Goal: Transaction & Acquisition: Purchase product/service

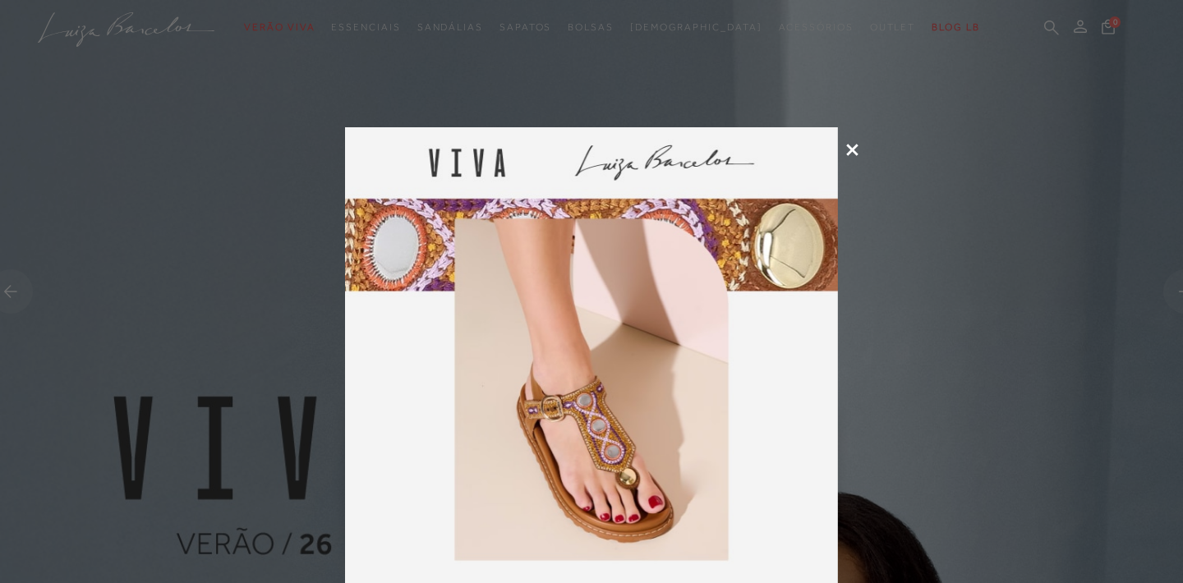
click at [856, 149] on icon at bounding box center [852, 150] width 12 height 12
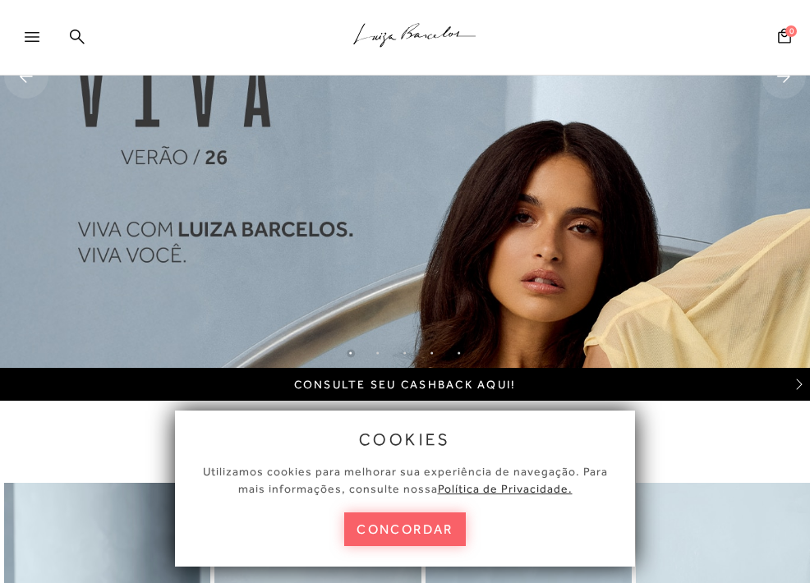
scroll to position [221, 0]
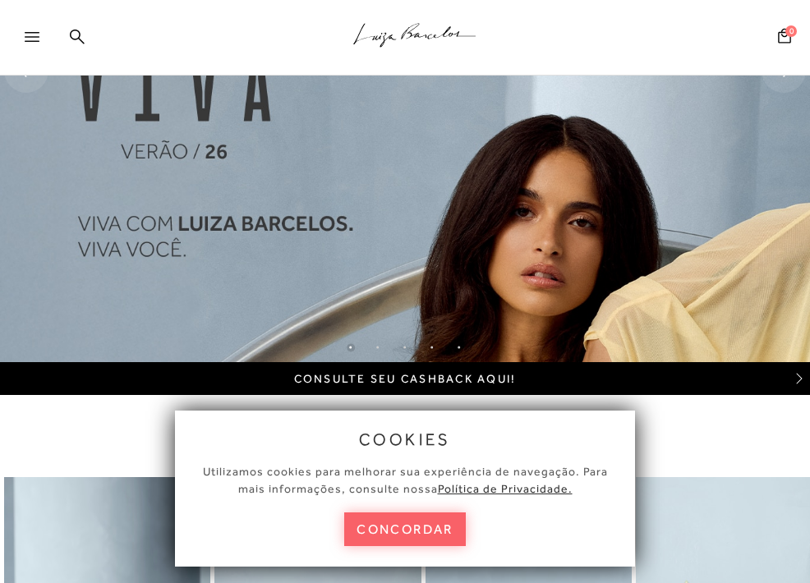
click at [449, 529] on button "concordar" at bounding box center [405, 530] width 122 height 34
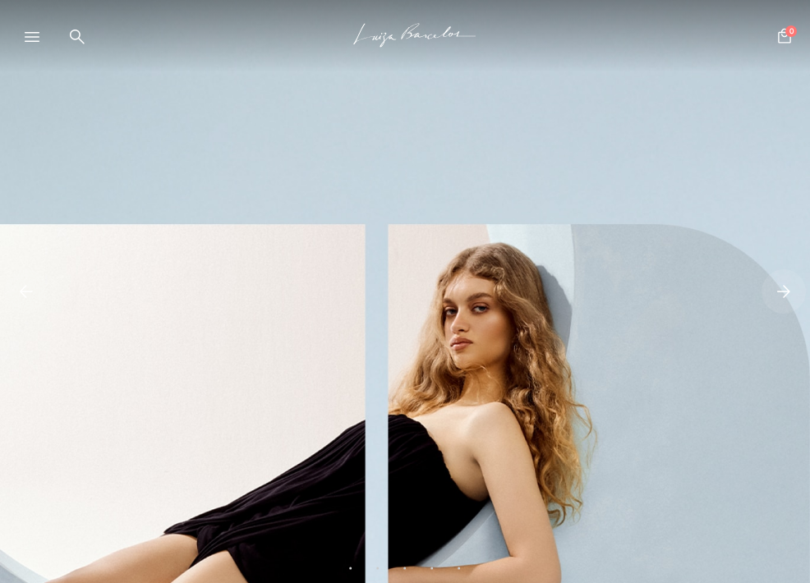
scroll to position [0, 0]
click at [82, 30] on icon at bounding box center [77, 37] width 15 height 16
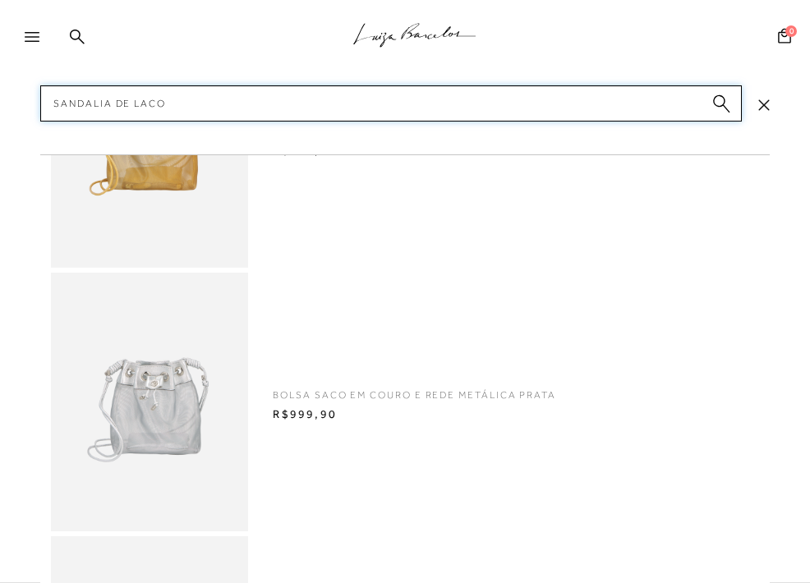
type input "sandalia de laco"
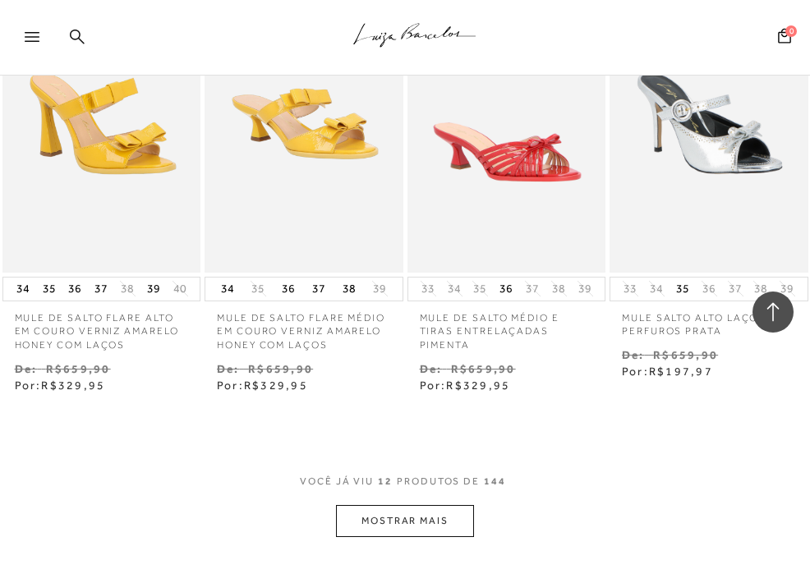
scroll to position [1094, 0]
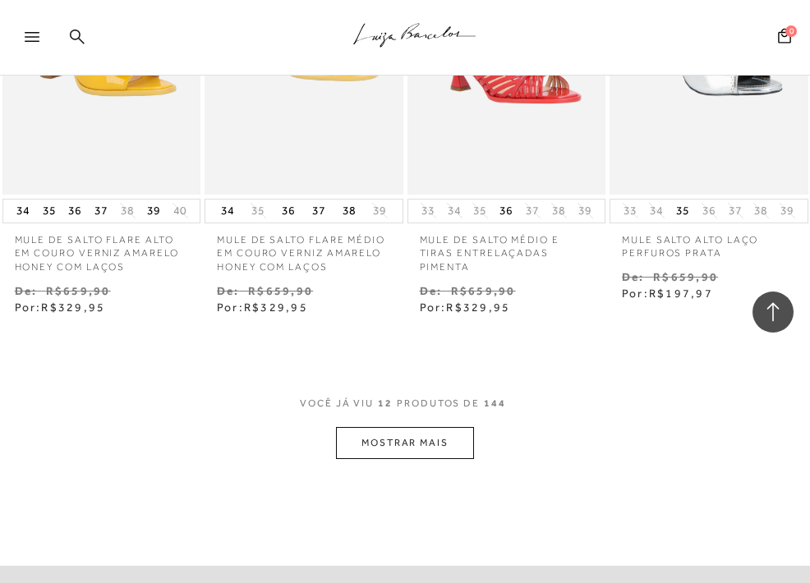
click at [369, 435] on button "MOSTRAR MAIS" at bounding box center [405, 443] width 138 height 32
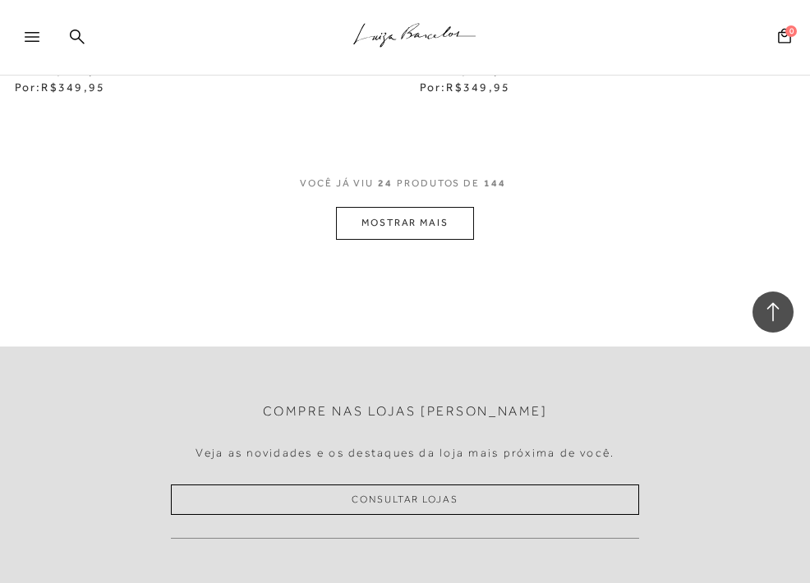
scroll to position [2639, 0]
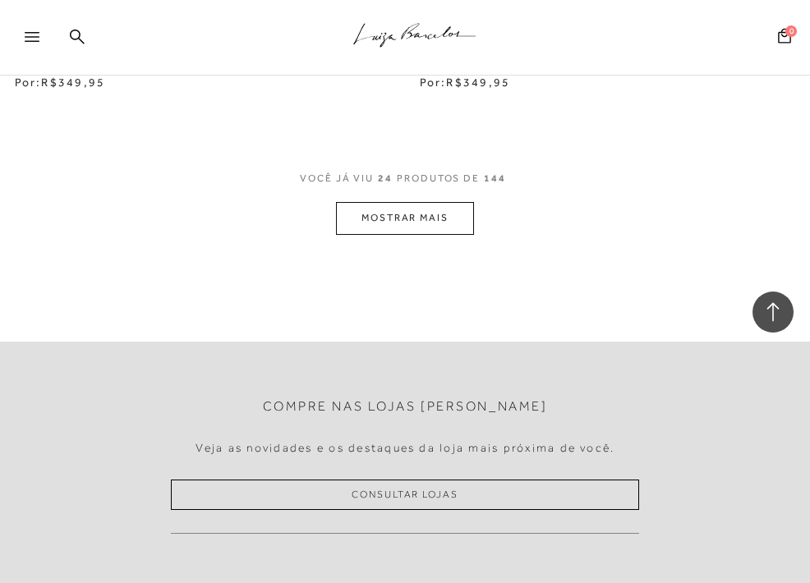
click at [405, 202] on button "MOSTRAR MAIS" at bounding box center [405, 218] width 138 height 32
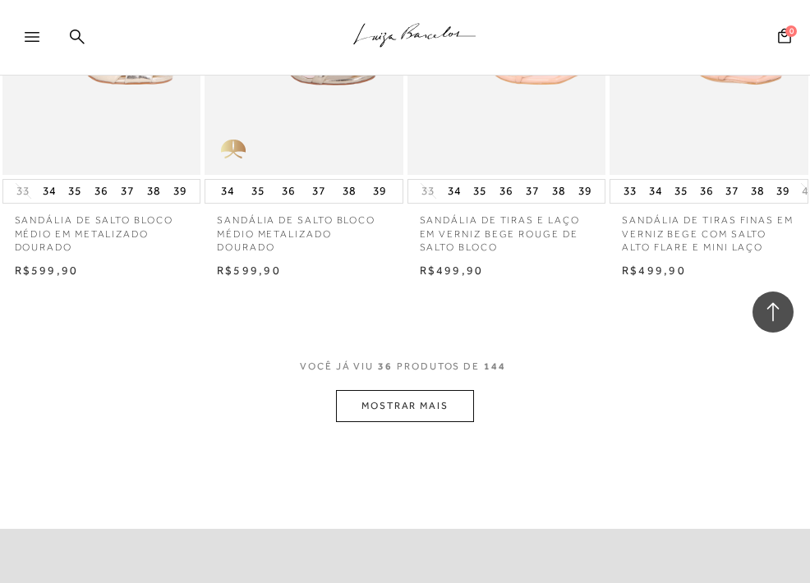
scroll to position [3755, 0]
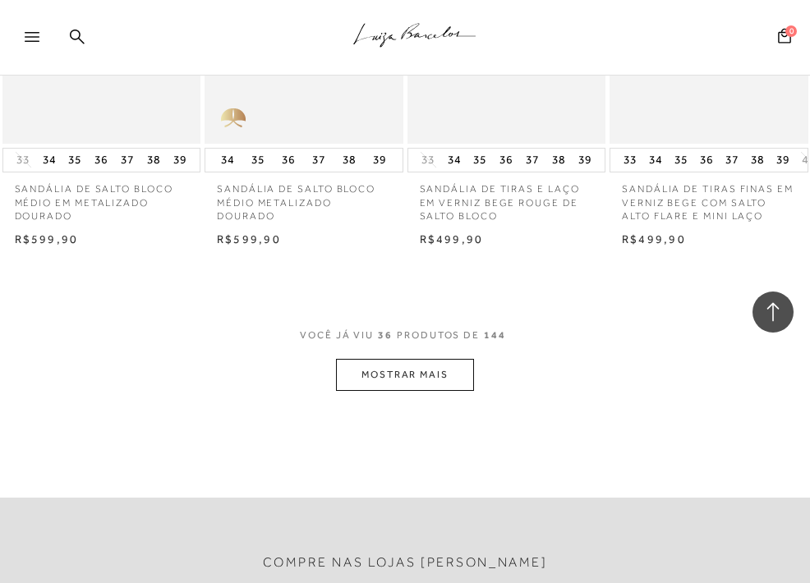
click at [399, 359] on button "MOSTRAR MAIS" at bounding box center [405, 375] width 138 height 32
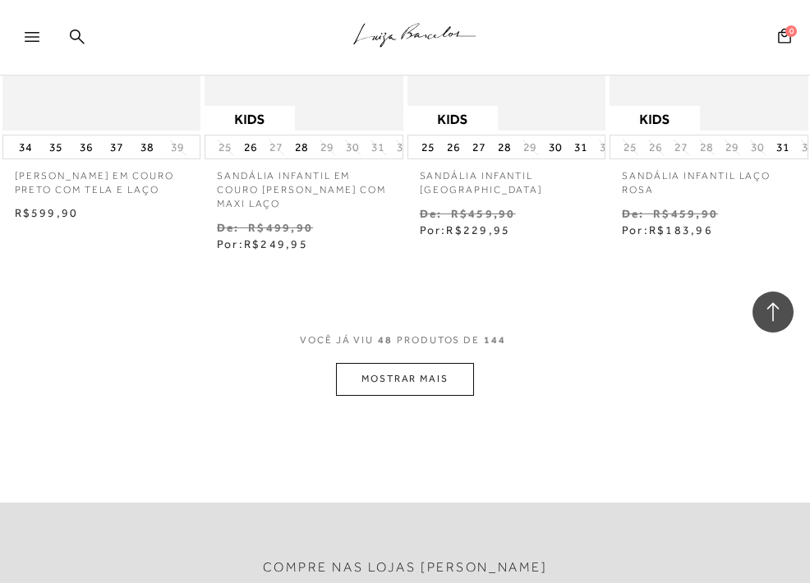
scroll to position [5070, 0]
click at [412, 364] on button "MOSTRAR MAIS" at bounding box center [405, 380] width 138 height 32
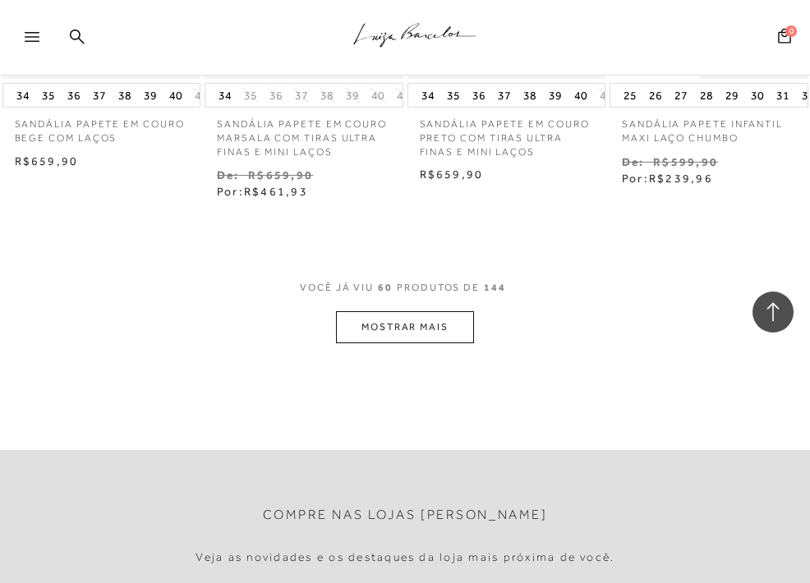
scroll to position [6433, 0]
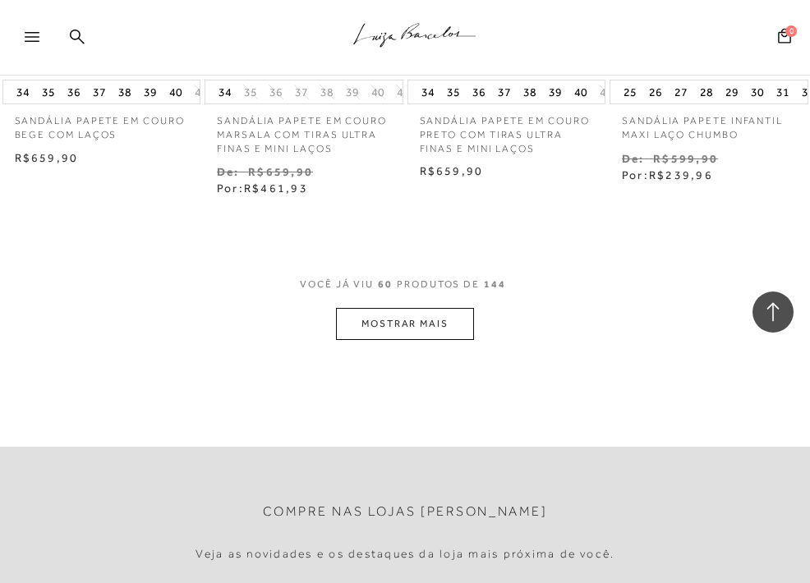
click at [379, 308] on button "MOSTRAR MAIS" at bounding box center [405, 324] width 138 height 32
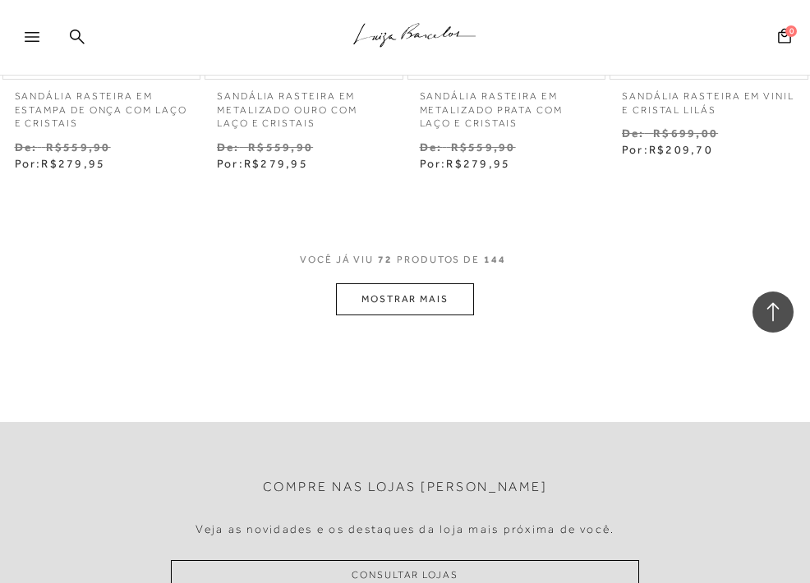
scroll to position [7770, 0]
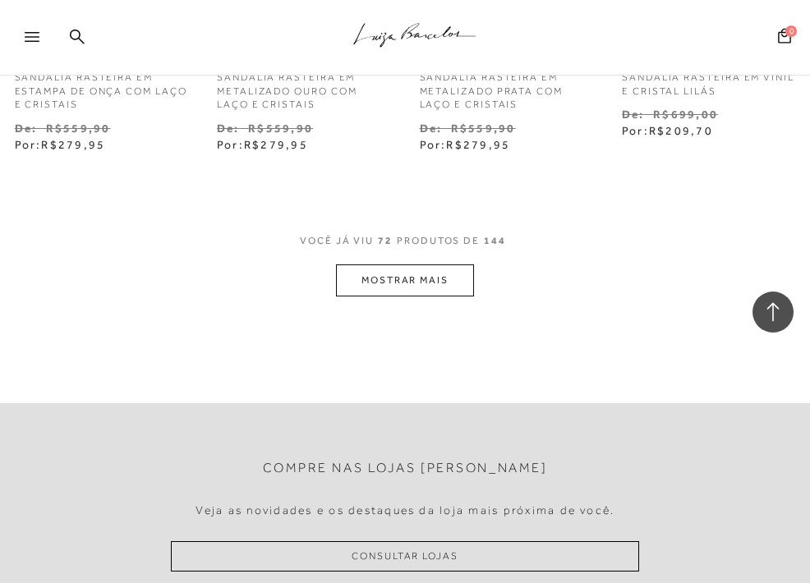
click at [433, 265] on button "MOSTRAR MAIS" at bounding box center [405, 281] width 138 height 32
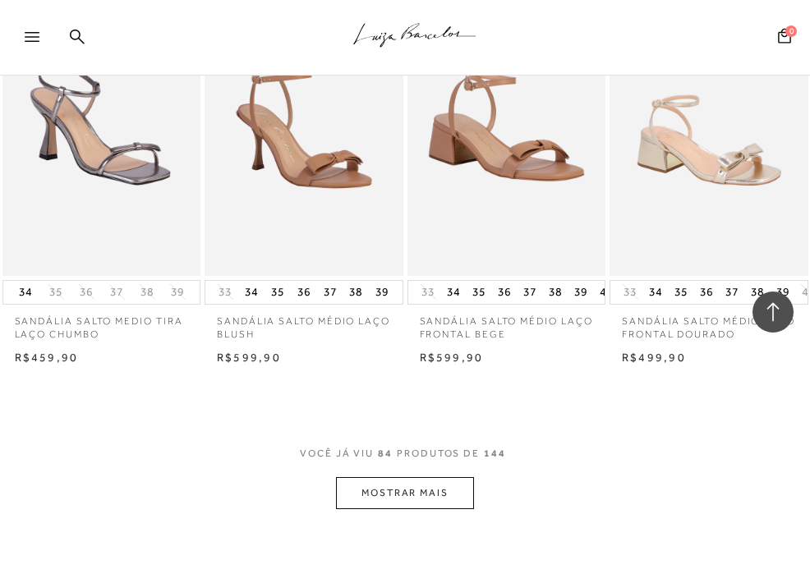
scroll to position [8884, 0]
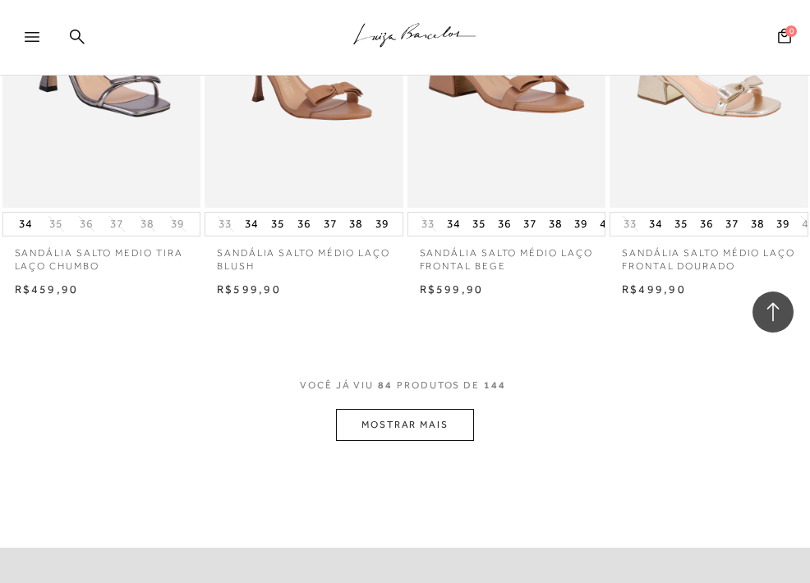
click at [422, 409] on button "MOSTRAR MAIS" at bounding box center [405, 425] width 138 height 32
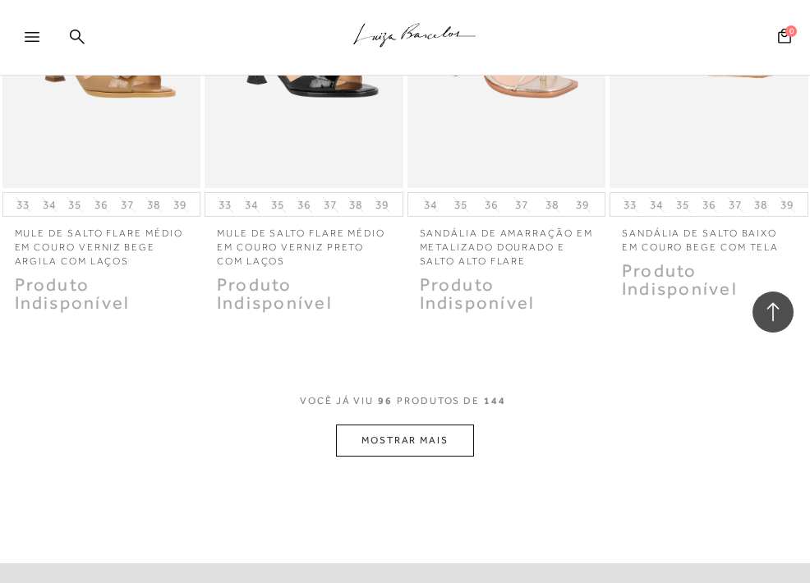
scroll to position [10160, 0]
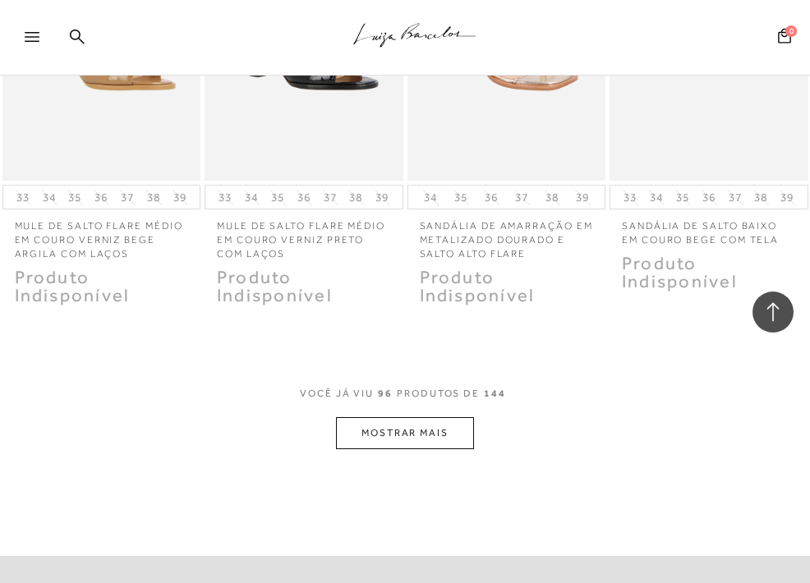
click at [403, 417] on button "MOSTRAR MAIS" at bounding box center [405, 433] width 138 height 32
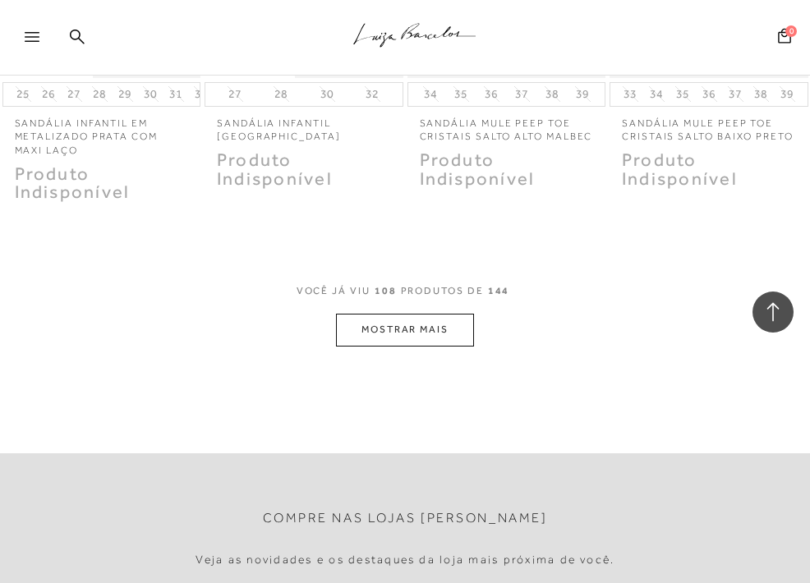
scroll to position [11602, 0]
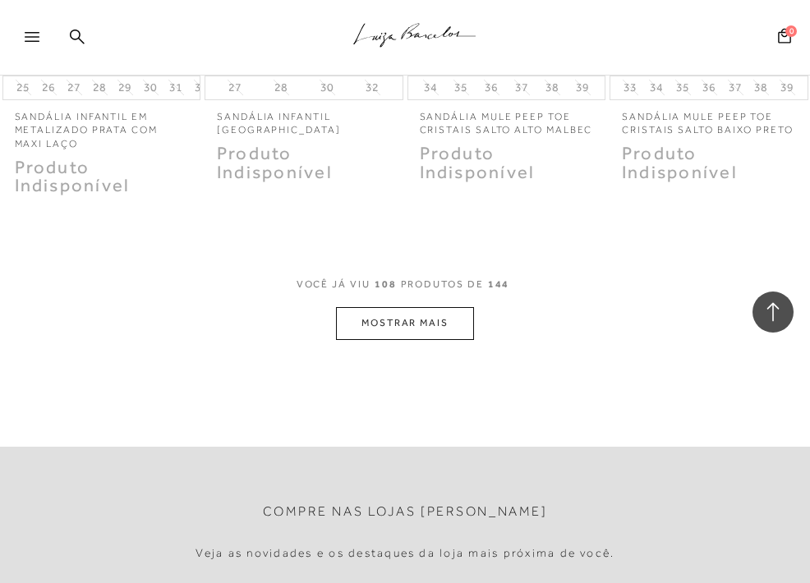
click at [431, 307] on button "MOSTRAR MAIS" at bounding box center [405, 323] width 138 height 32
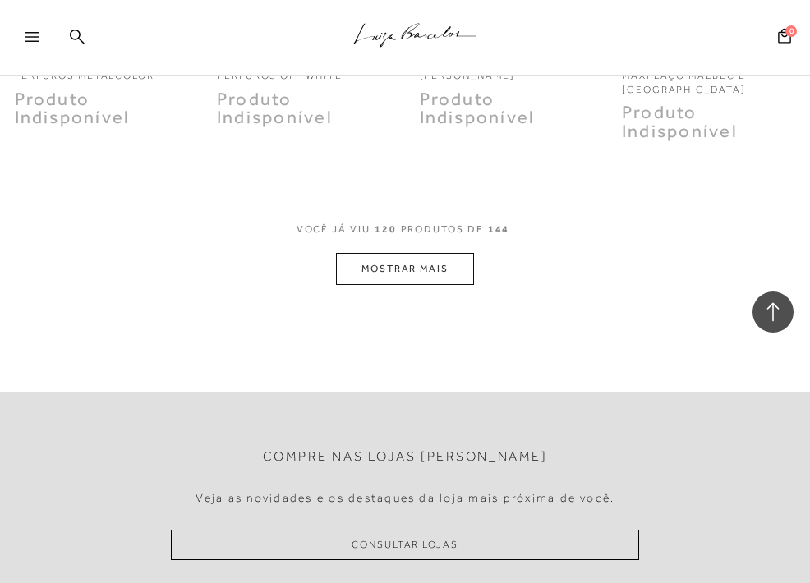
scroll to position [12965, 0]
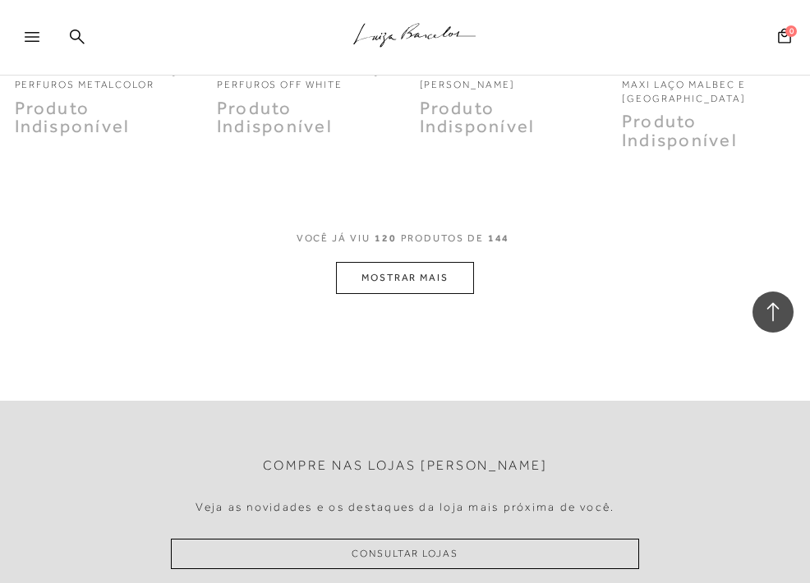
click at [433, 262] on button "MOSTRAR MAIS" at bounding box center [405, 278] width 138 height 32
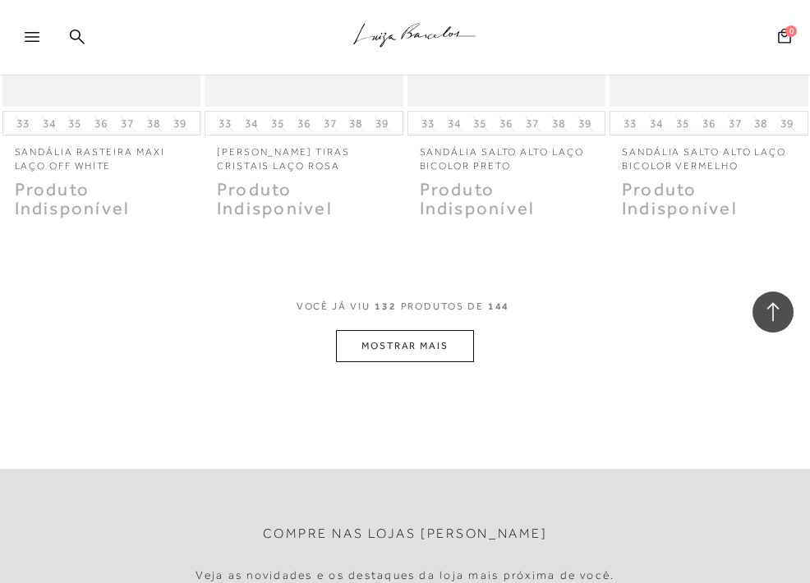
scroll to position [14249, 0]
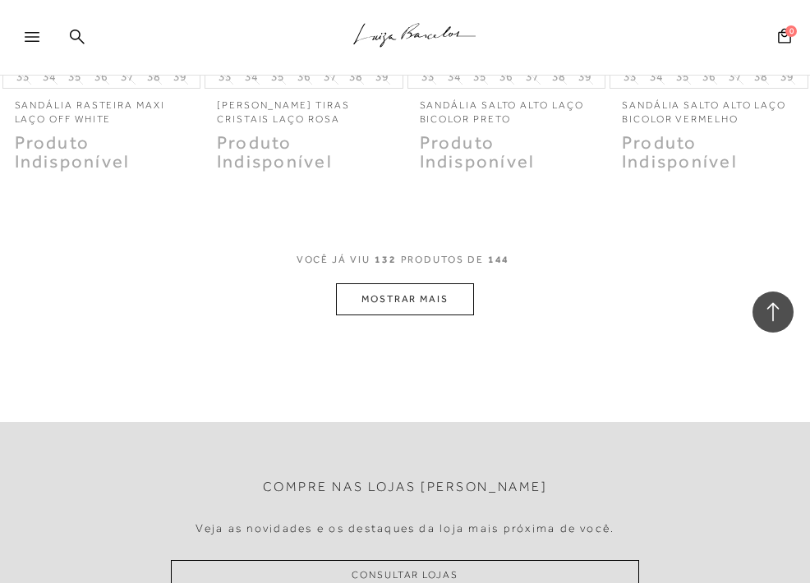
click at [426, 283] on button "MOSTRAR MAIS" at bounding box center [405, 299] width 138 height 32
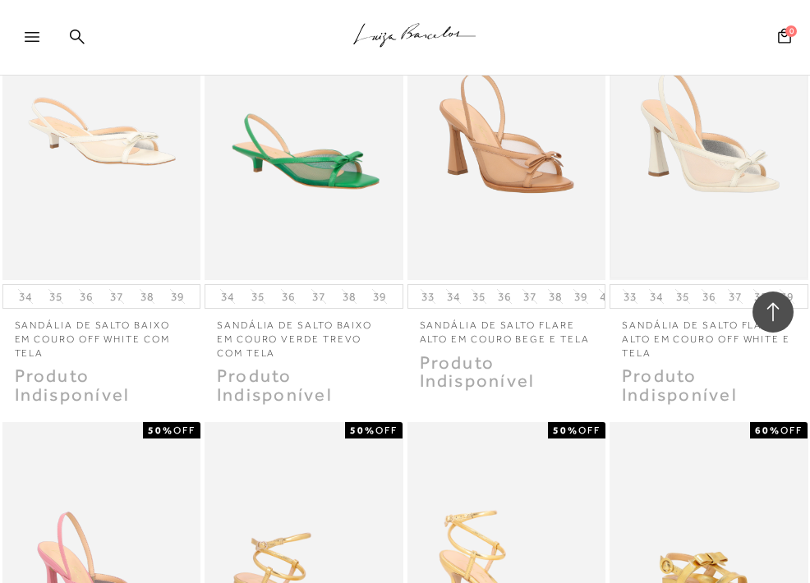
scroll to position [10303, 0]
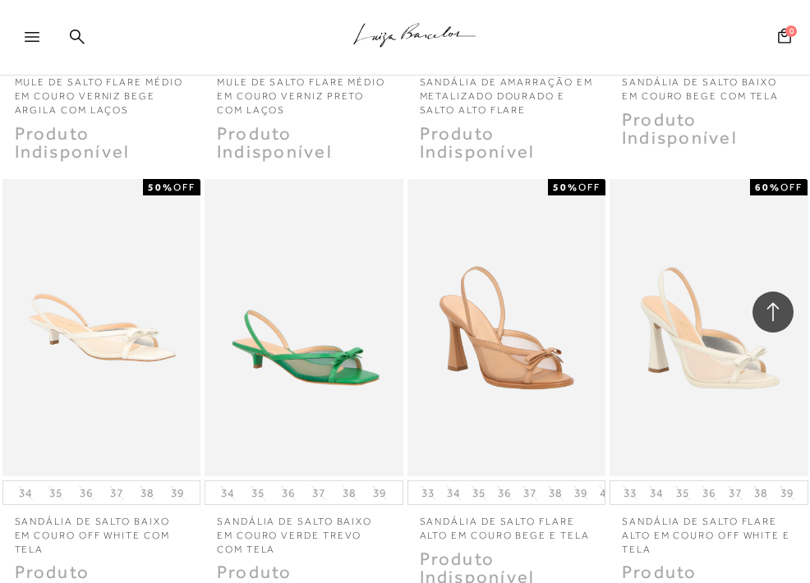
click at [776, 309] on icon at bounding box center [772, 312] width 21 height 21
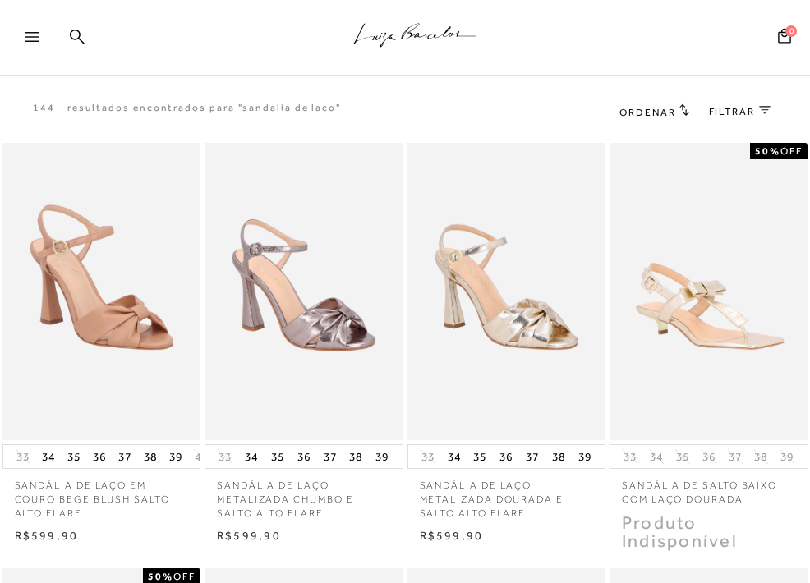
click at [32, 36] on icon at bounding box center [32, 37] width 15 height 10
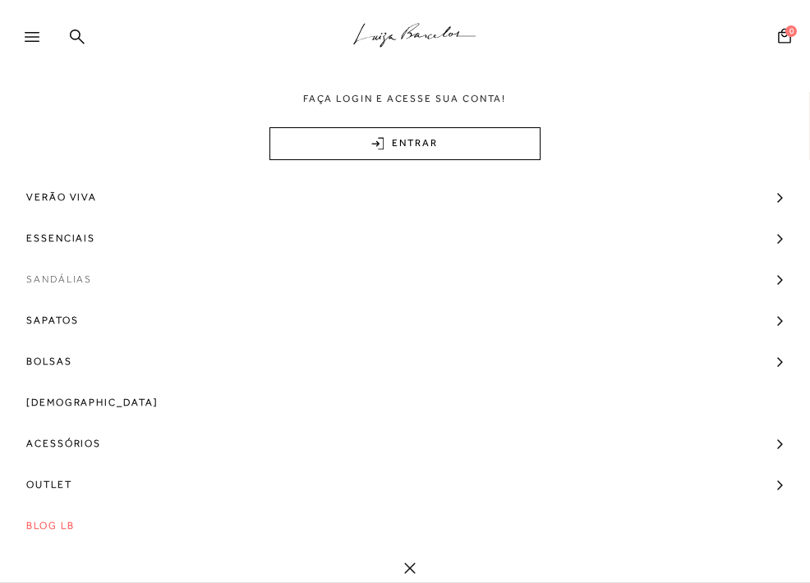
click at [90, 279] on span "Sandálias" at bounding box center [59, 279] width 66 height 41
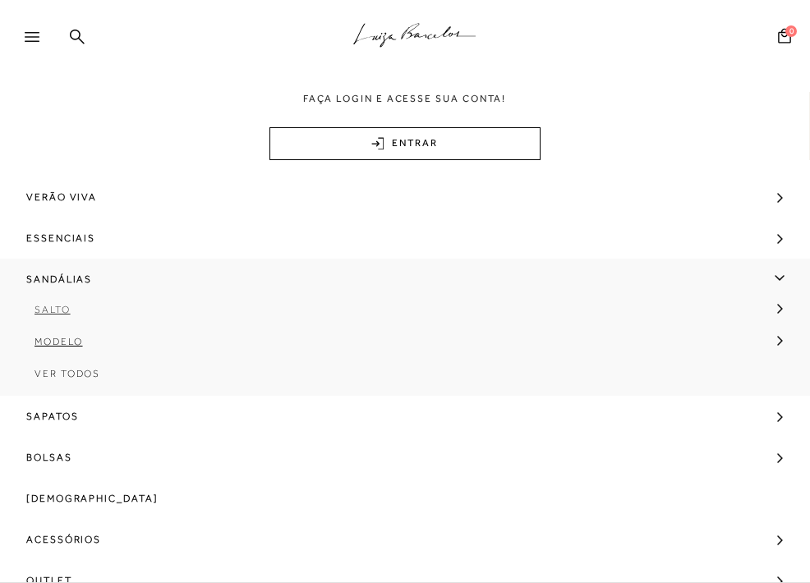
click at [55, 309] on span "Salto" at bounding box center [53, 310] width 36 height 12
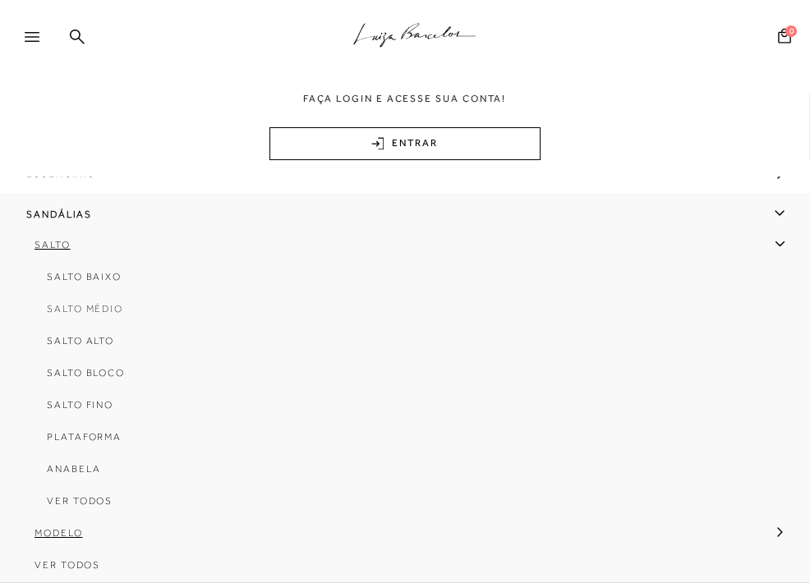
scroll to position [67, 0]
click at [111, 403] on span "Salto Fino" at bounding box center [80, 403] width 67 height 12
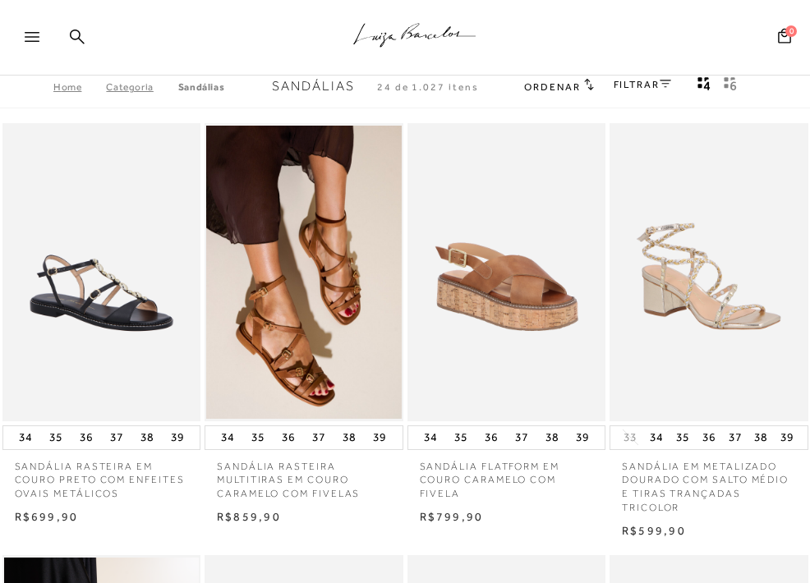
click at [638, 91] on div "FILTRAR" at bounding box center [643, 86] width 58 height 21
click at [647, 87] on link "FILTRAR" at bounding box center [643, 85] width 58 height 12
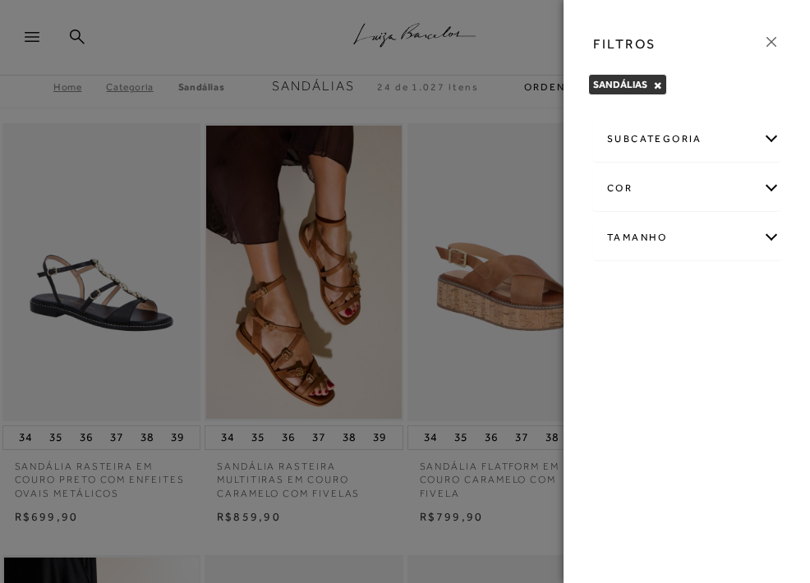
click at [644, 139] on div "subcategoria" at bounding box center [687, 139] width 186 height 44
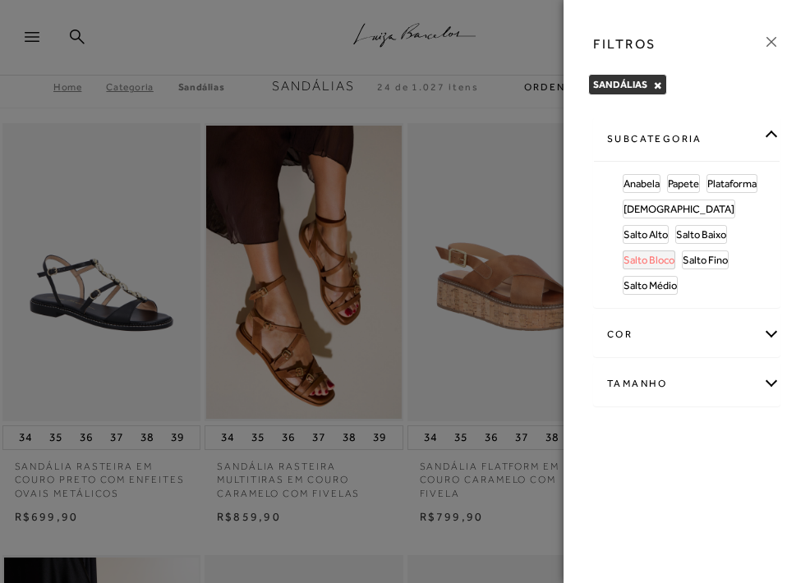
click at [675, 254] on span "Salto Bloco" at bounding box center [649, 260] width 51 height 12
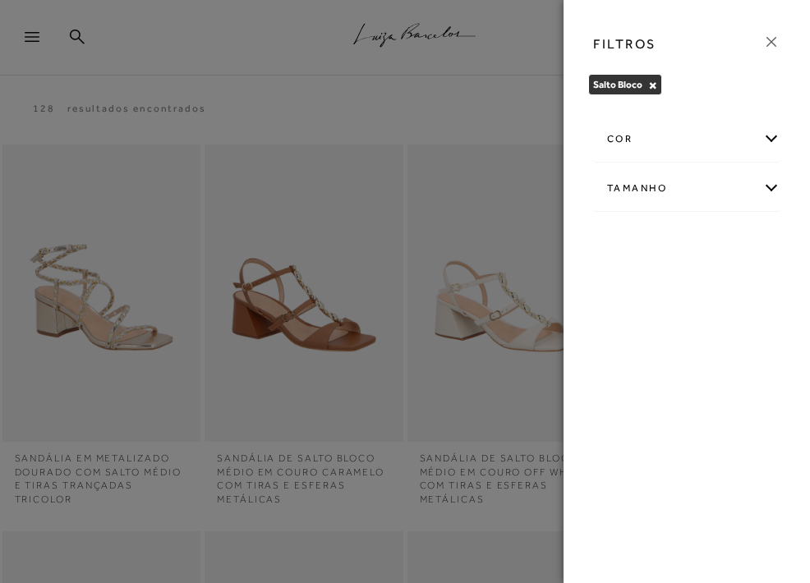
click at [451, 186] on div at bounding box center [405, 291] width 810 height 583
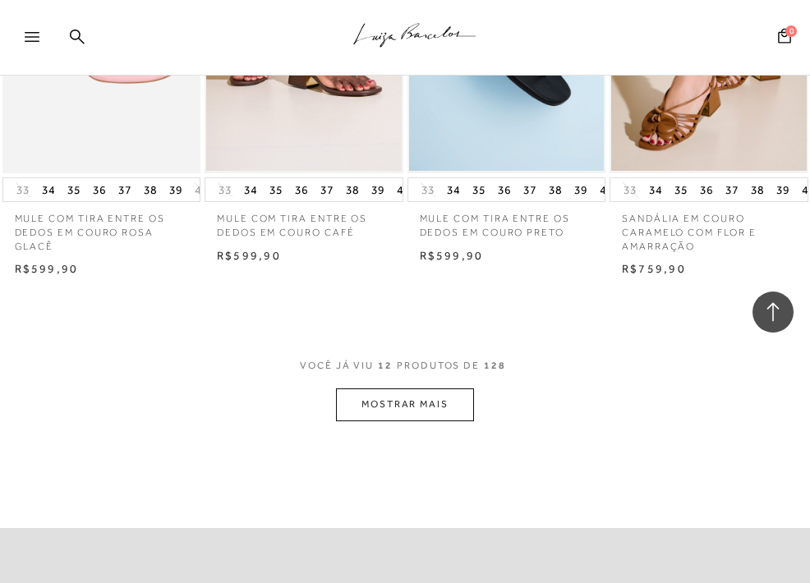
scroll to position [1124, 0]
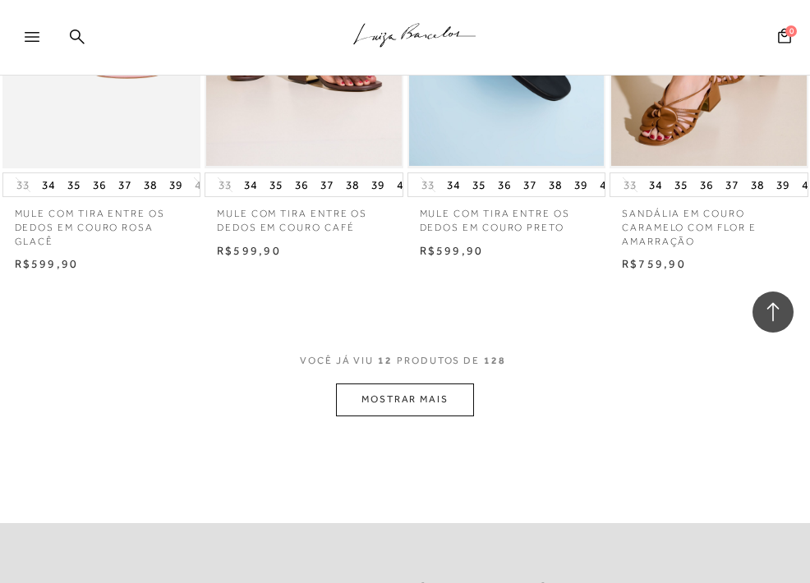
click at [424, 399] on button "MOSTRAR MAIS" at bounding box center [405, 400] width 138 height 32
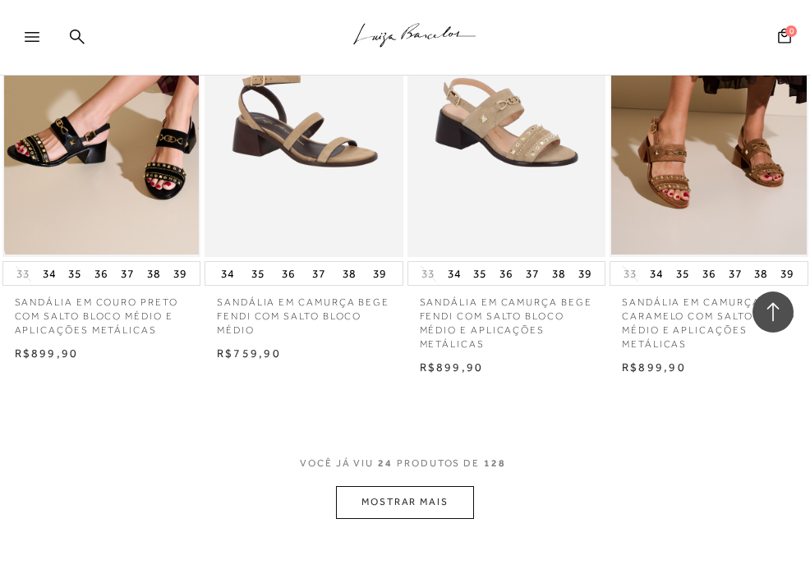
scroll to position [2315, 0]
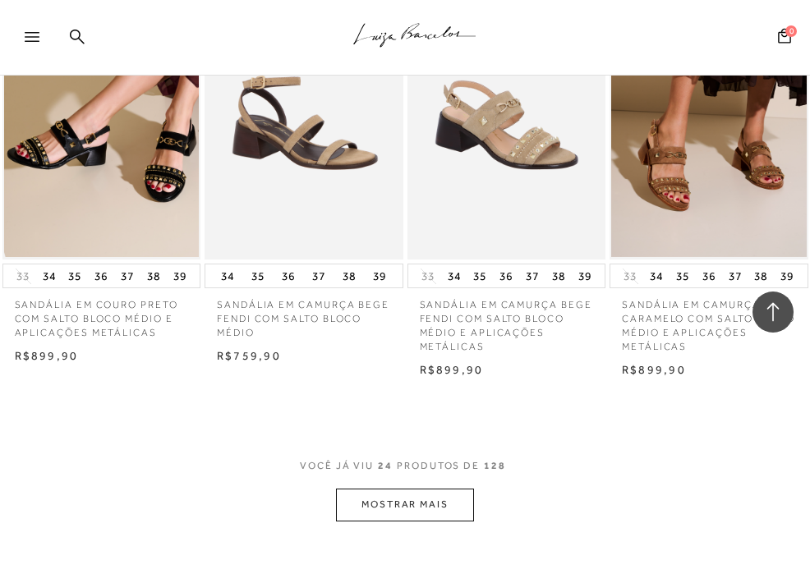
click at [405, 497] on button "MOSTRAR MAIS" at bounding box center [405, 505] width 138 height 32
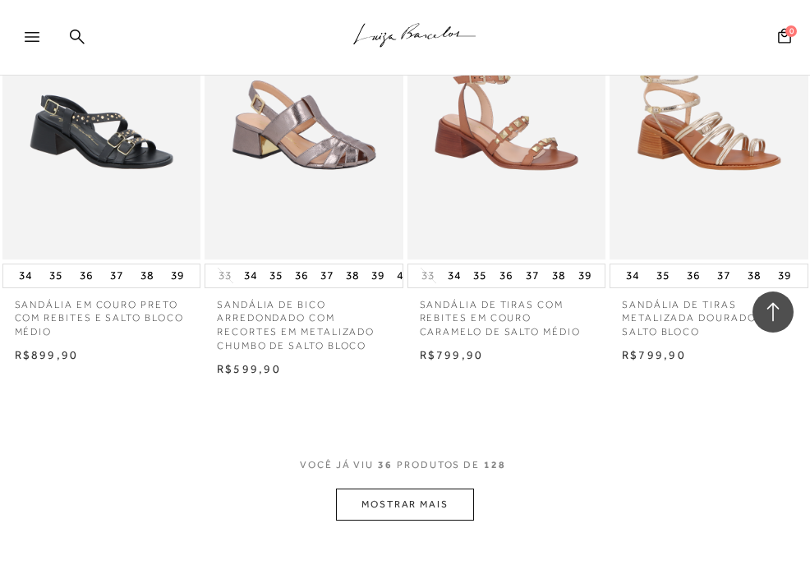
scroll to position [3606, 0]
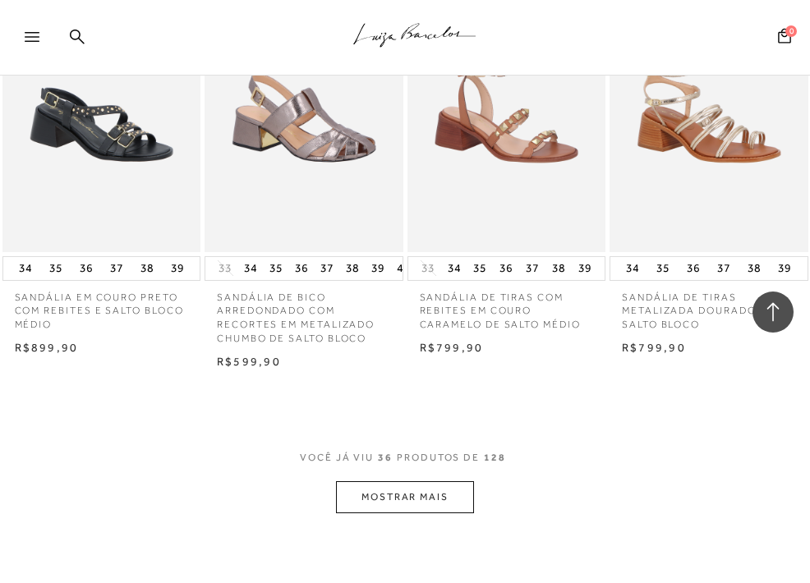
click at [405, 488] on button "MOSTRAR MAIS" at bounding box center [405, 497] width 138 height 32
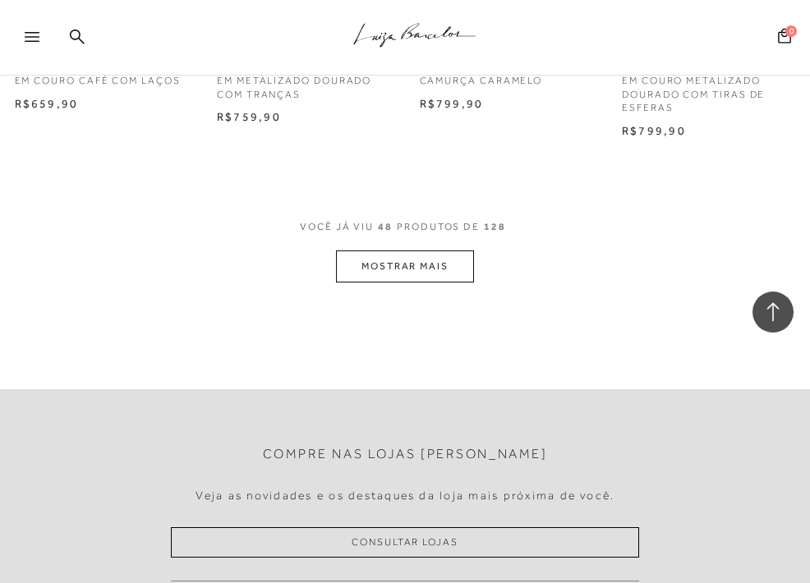
scroll to position [5085, 0]
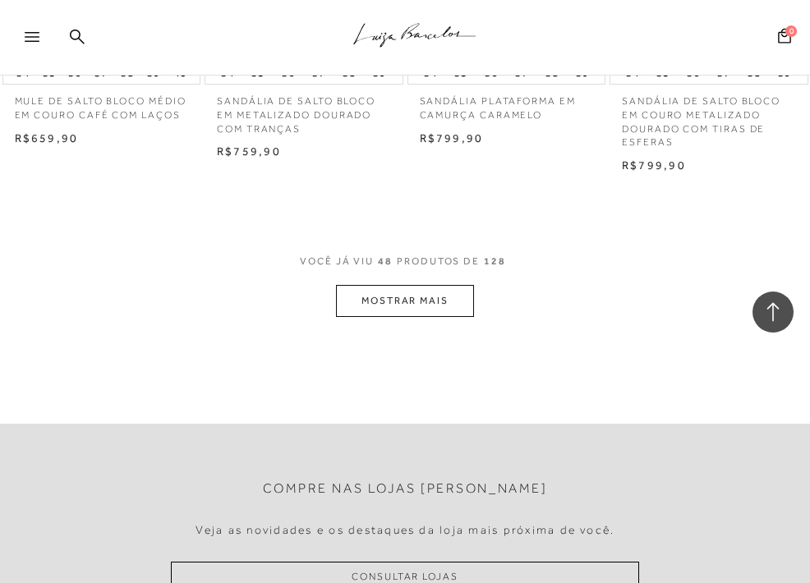
click at [420, 285] on button "MOSTRAR MAIS" at bounding box center [405, 301] width 138 height 32
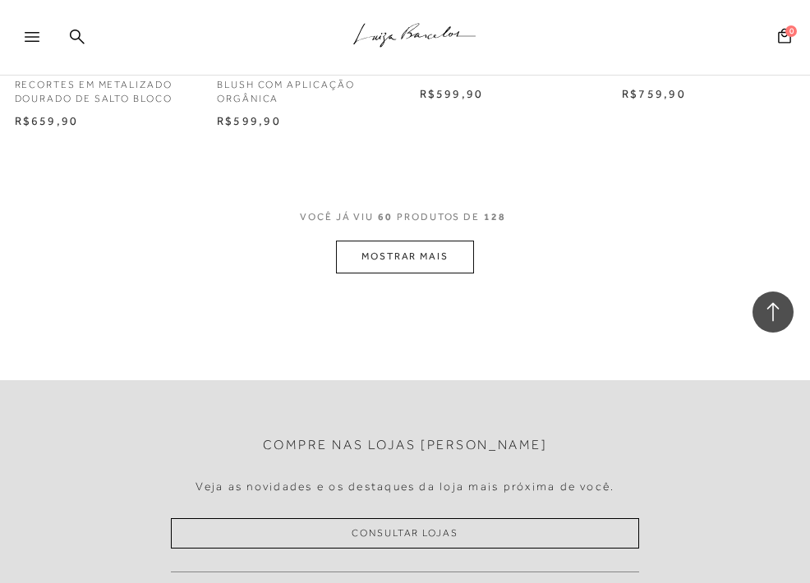
scroll to position [6429, 0]
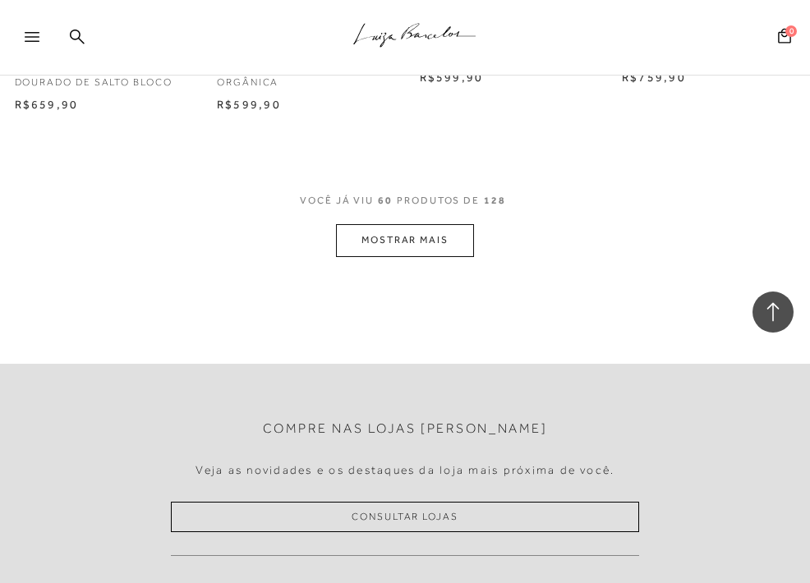
click at [426, 224] on button "MOSTRAR MAIS" at bounding box center [405, 240] width 138 height 32
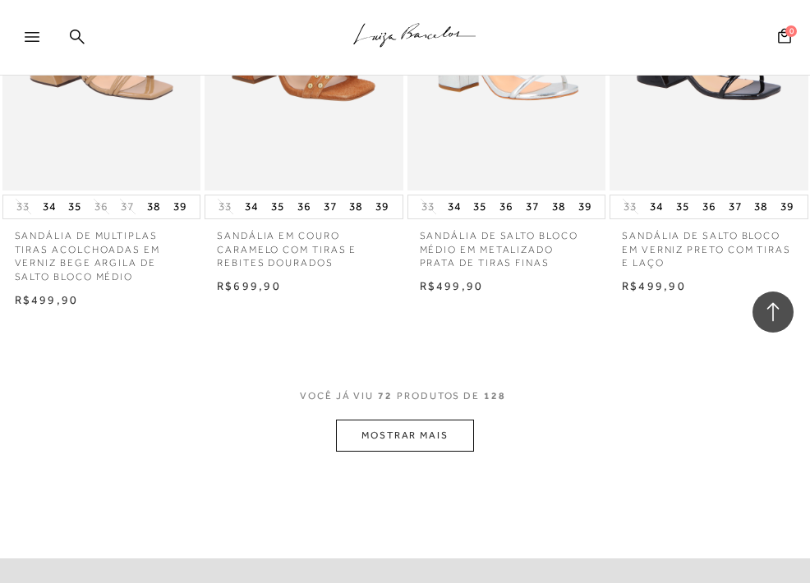
scroll to position [7503, 0]
click at [421, 419] on button "MOSTRAR MAIS" at bounding box center [405, 435] width 138 height 32
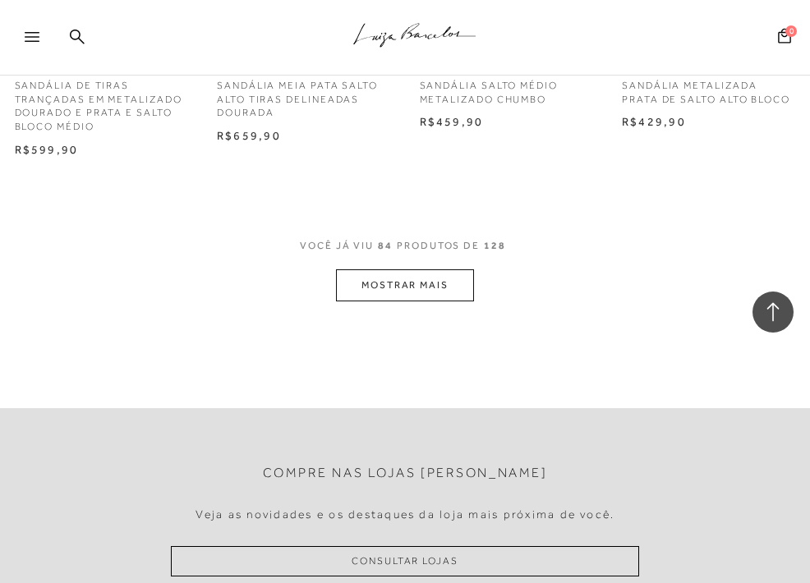
scroll to position [8916, 0]
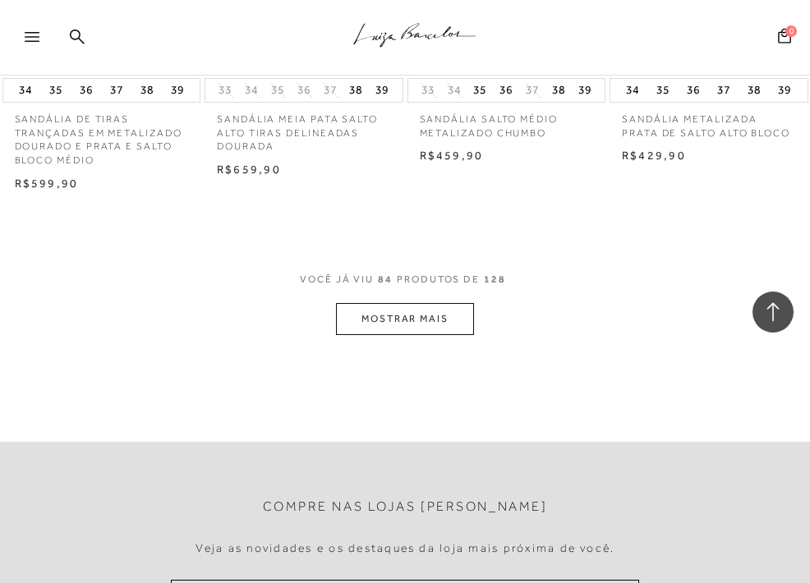
click at [443, 303] on button "MOSTRAR MAIS" at bounding box center [405, 319] width 138 height 32
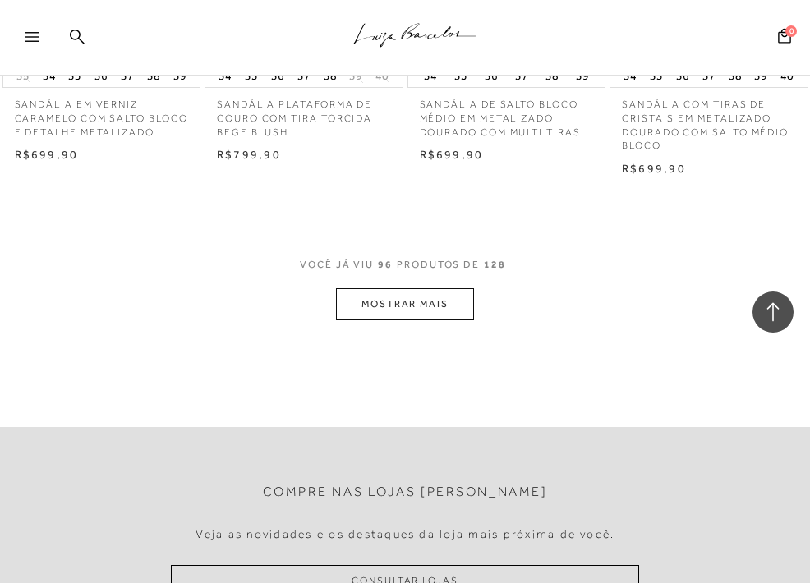
scroll to position [10212, 0]
click at [425, 289] on button "MOSTRAR MAIS" at bounding box center [405, 305] width 138 height 32
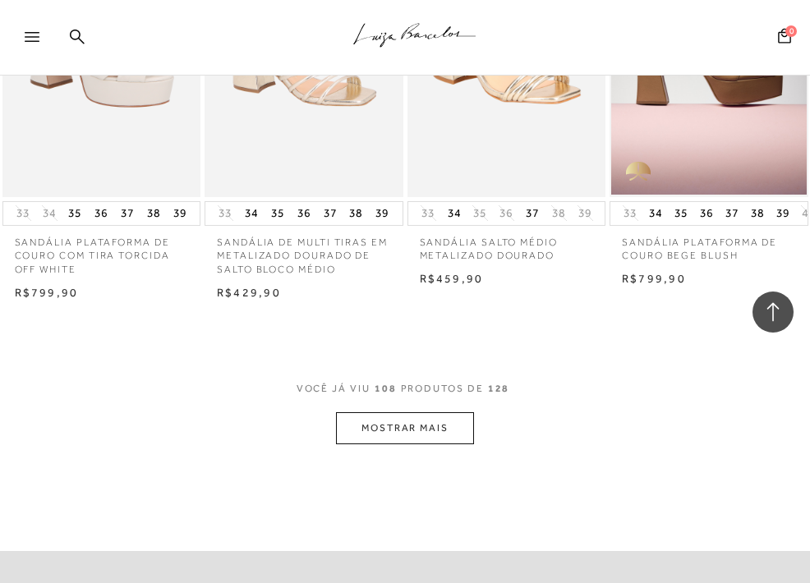
scroll to position [11356, 0]
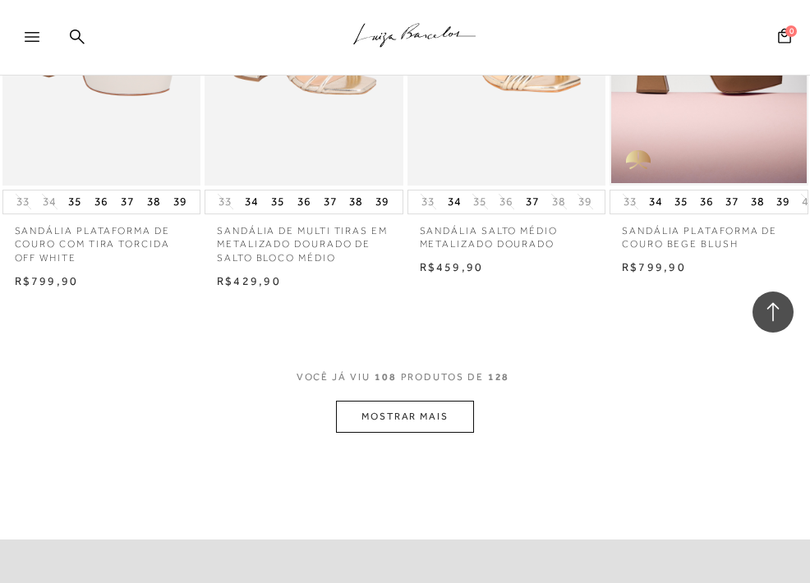
click at [371, 401] on button "MOSTRAR MAIS" at bounding box center [405, 417] width 138 height 32
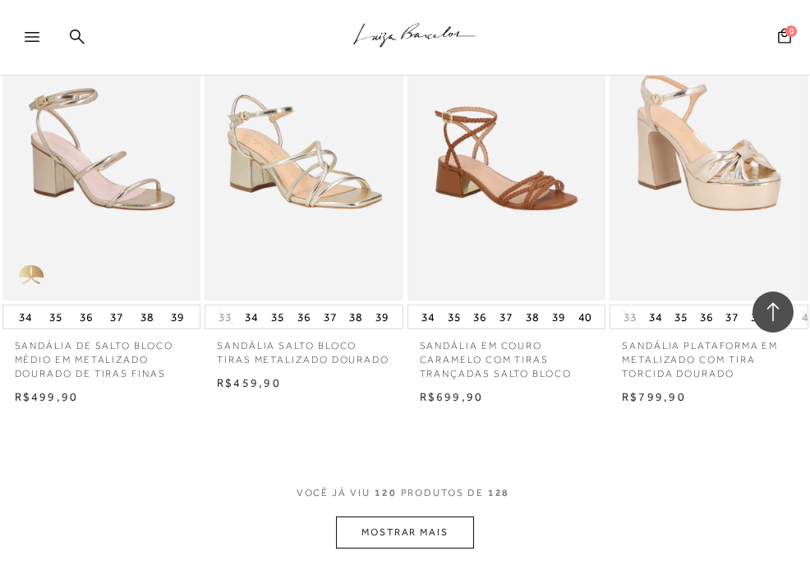
scroll to position [12488, 0]
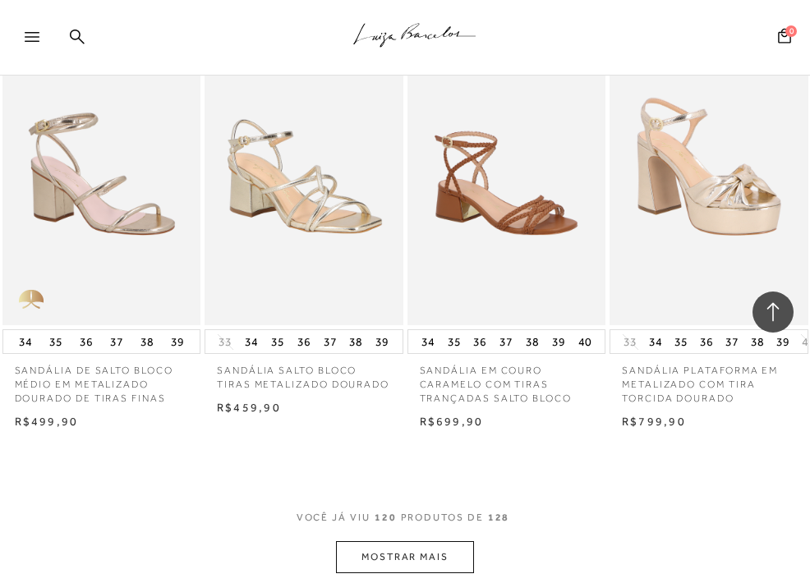
click at [403, 541] on button "MOSTRAR MAIS" at bounding box center [405, 557] width 138 height 32
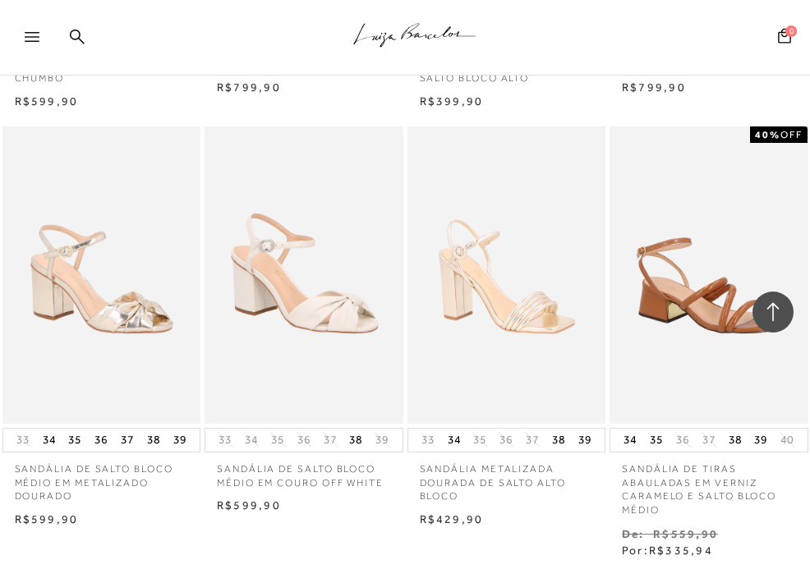
scroll to position [13227, 0]
